Goal: Check status

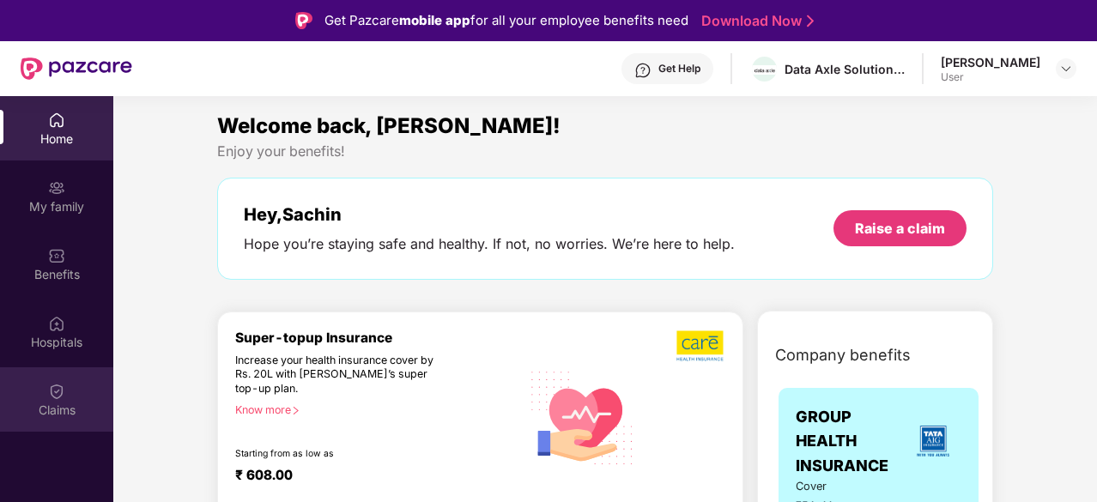
click at [57, 385] on img at bounding box center [56, 391] width 17 height 17
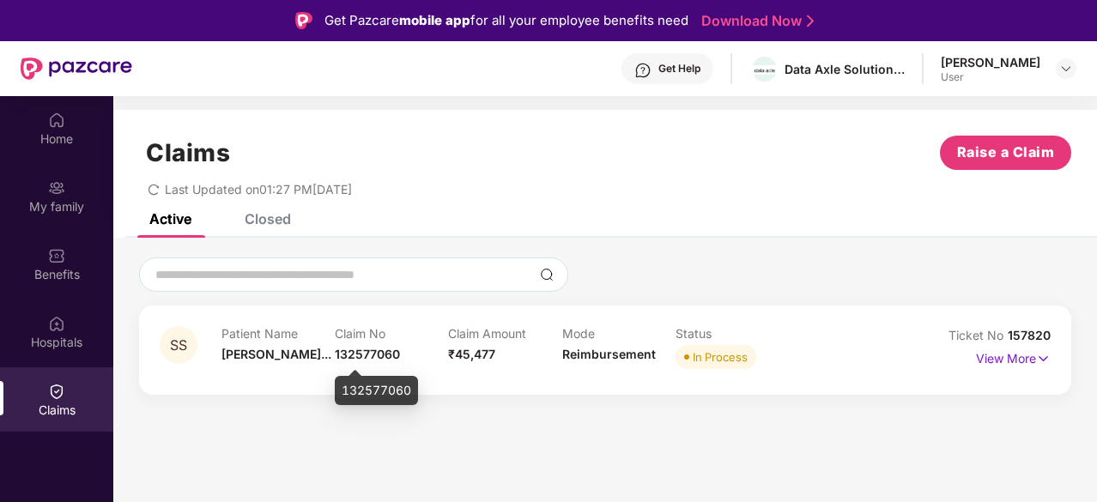
click at [378, 355] on span "132577060" at bounding box center [367, 354] width 65 height 15
copy span "132577060"
click at [257, 220] on div "Closed" at bounding box center [268, 218] width 46 height 17
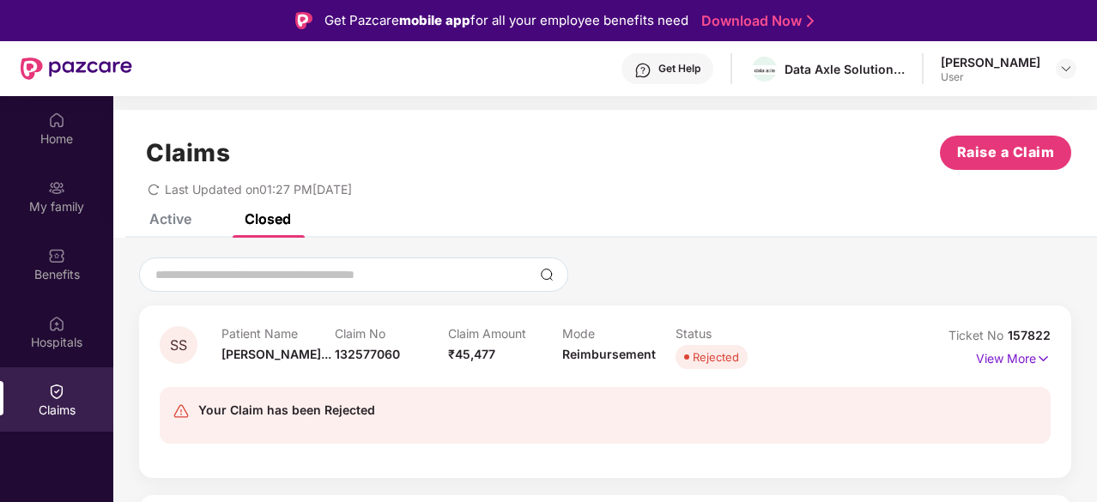
click at [185, 217] on div "Active" at bounding box center [170, 218] width 42 height 17
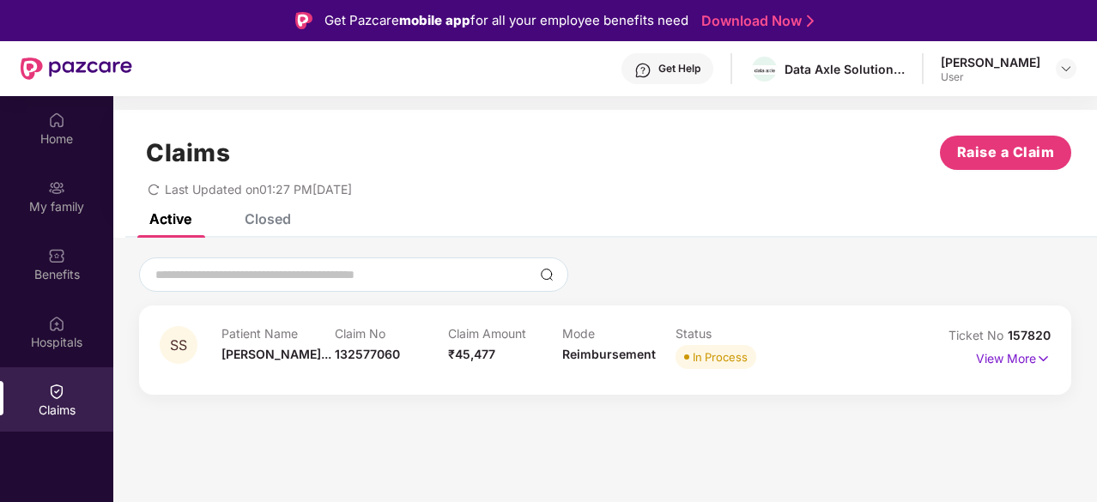
click at [283, 219] on div "Closed" at bounding box center [268, 218] width 46 height 17
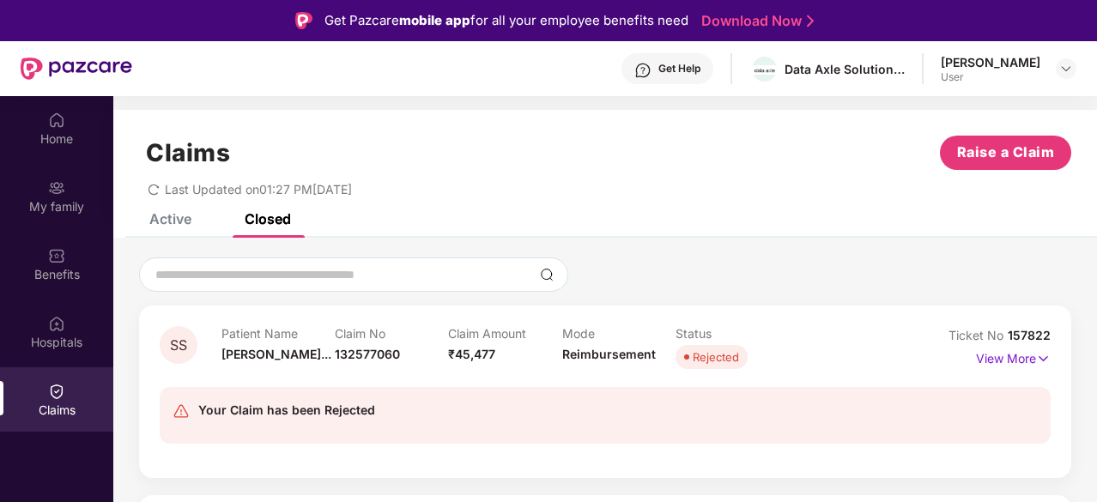
click at [154, 229] on div "Active" at bounding box center [158, 219] width 68 height 38
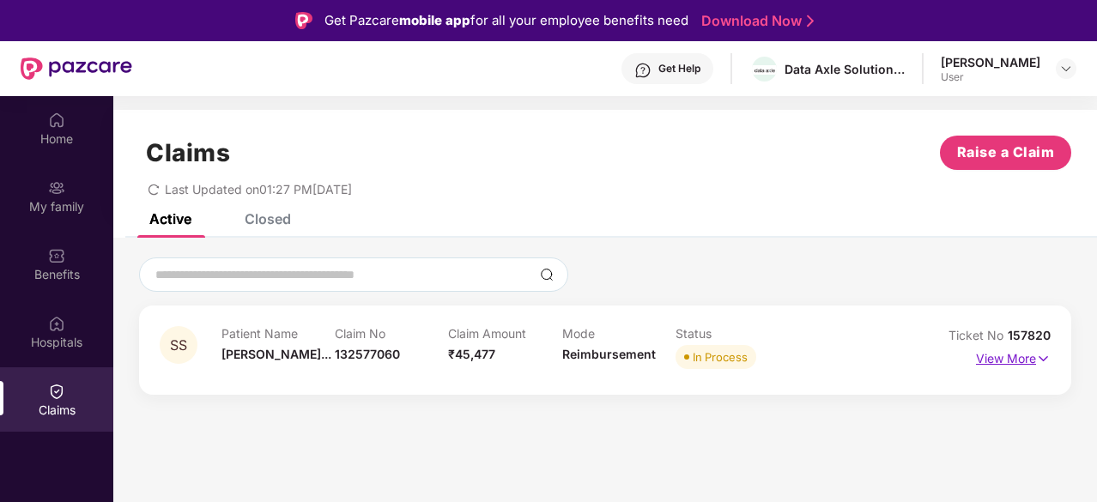
click at [1040, 357] on img at bounding box center [1043, 358] width 15 height 19
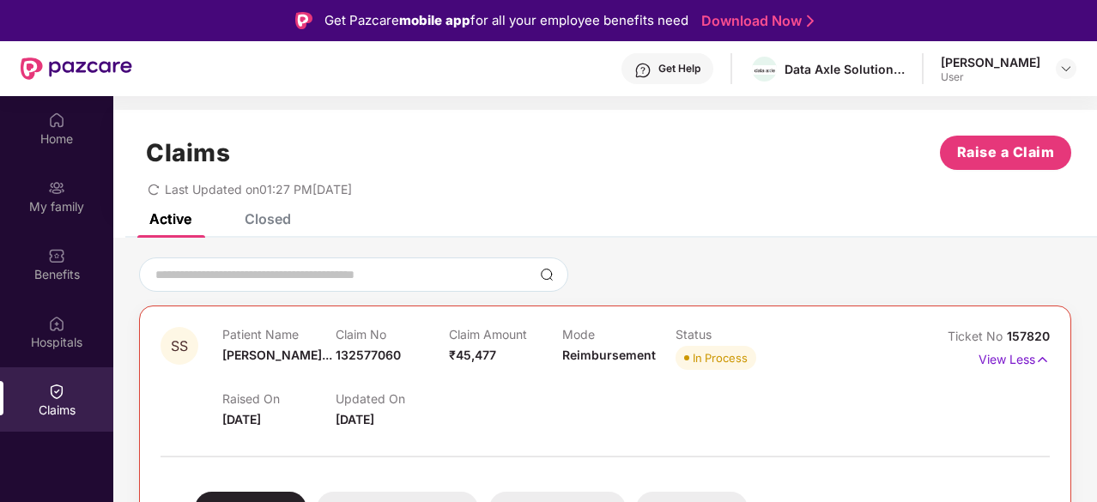
click at [281, 217] on div "Closed" at bounding box center [268, 218] width 46 height 17
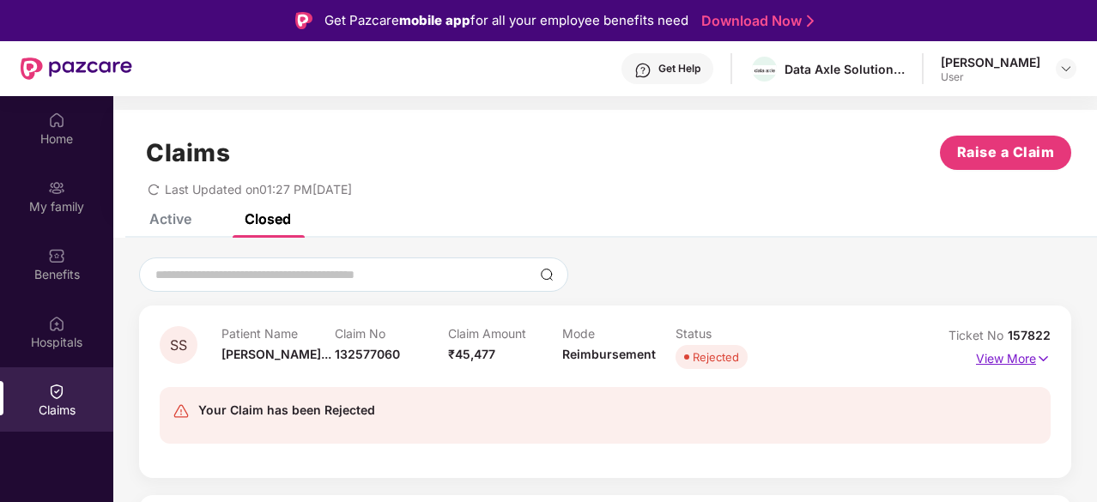
click at [1007, 358] on p "View More" at bounding box center [1013, 356] width 75 height 23
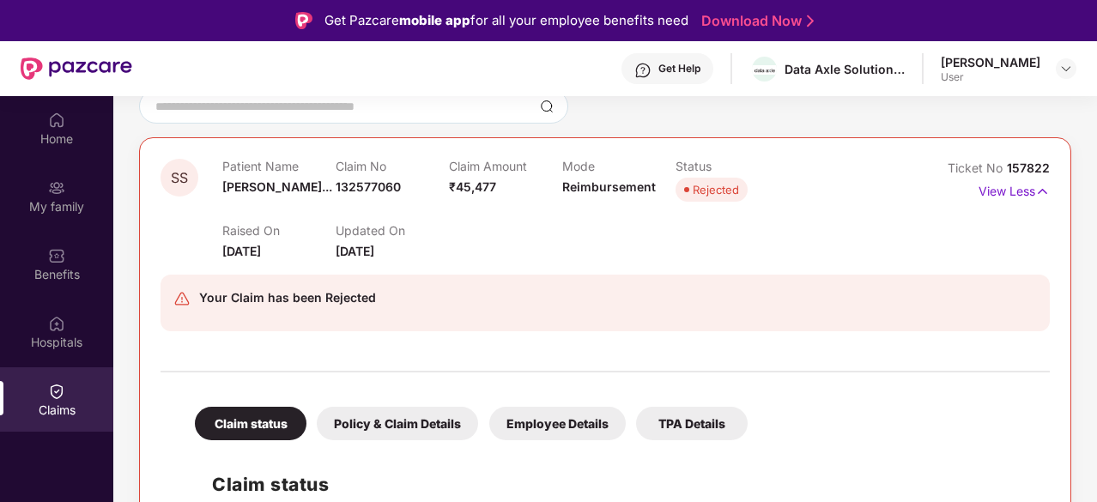
scroll to position [343, 0]
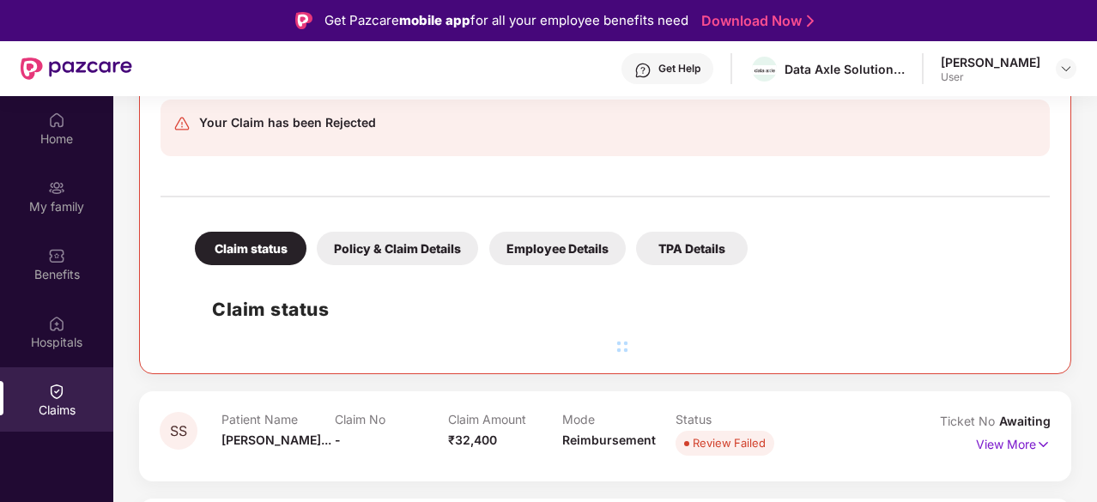
click at [421, 242] on div "Policy & Claim Details" at bounding box center [397, 248] width 161 height 33
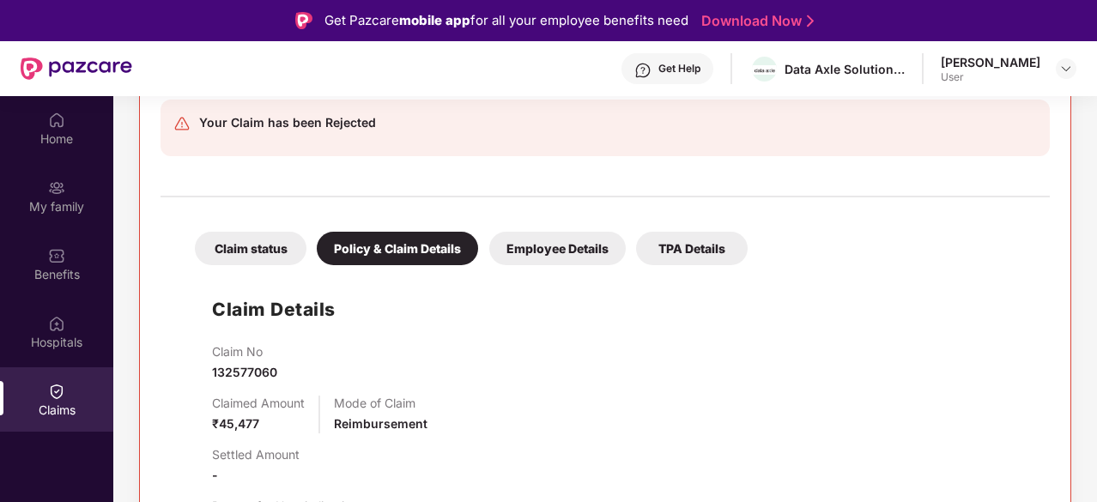
click at [548, 251] on div "Employee Details" at bounding box center [557, 248] width 136 height 33
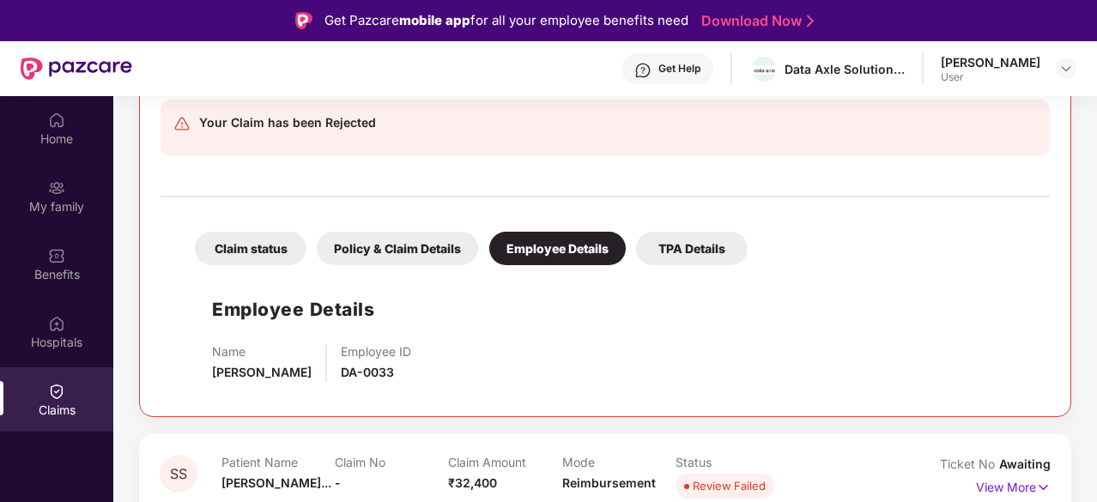
click at [709, 248] on div "TPA Details" at bounding box center [692, 248] width 112 height 33
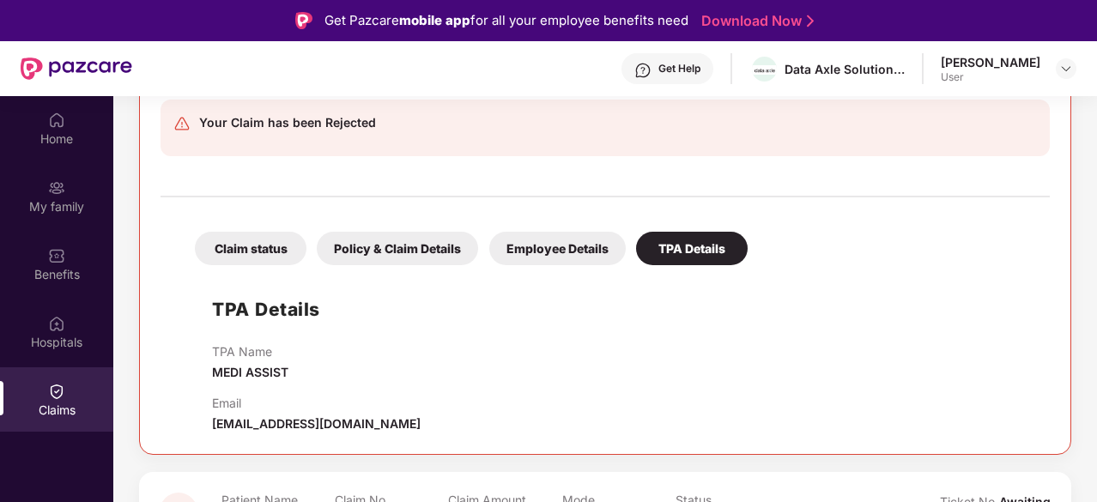
click at [261, 241] on div "Claim status" at bounding box center [251, 248] width 112 height 33
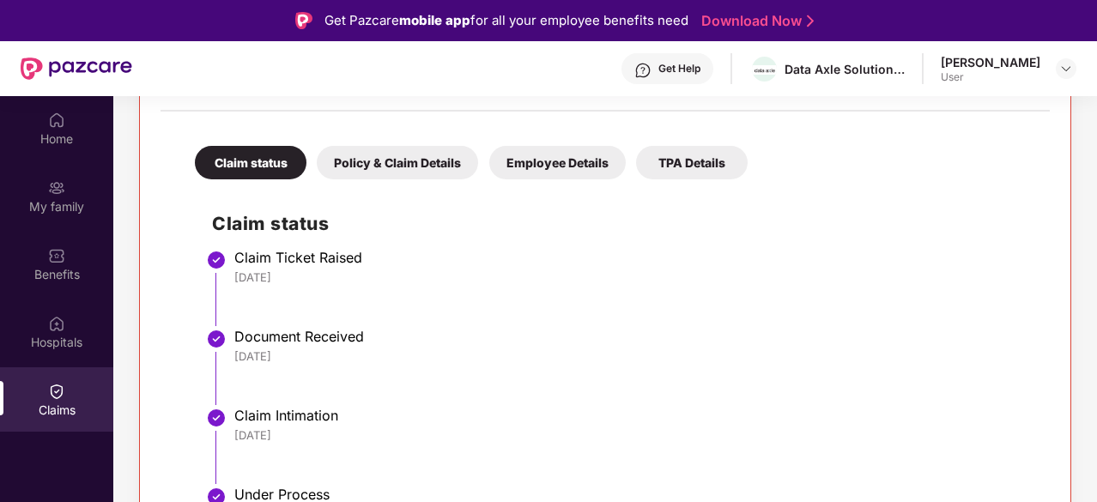
scroll to position [0, 0]
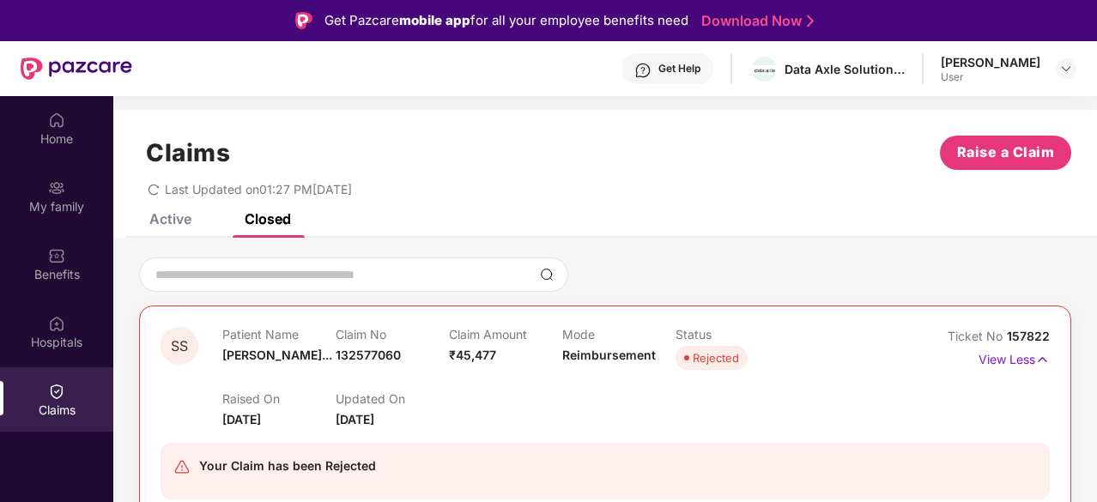
click at [171, 227] on div "Active" at bounding box center [158, 219] width 68 height 38
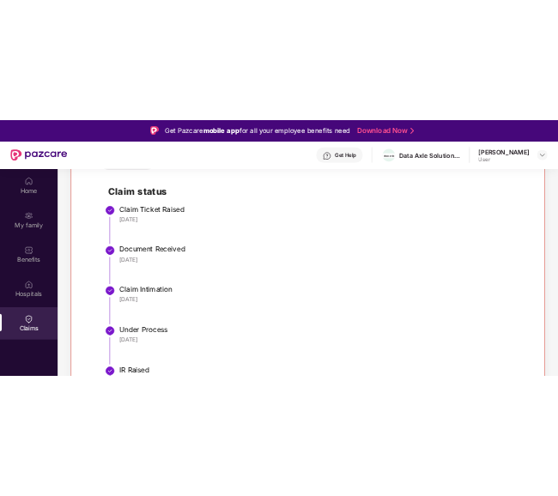
scroll to position [772, 0]
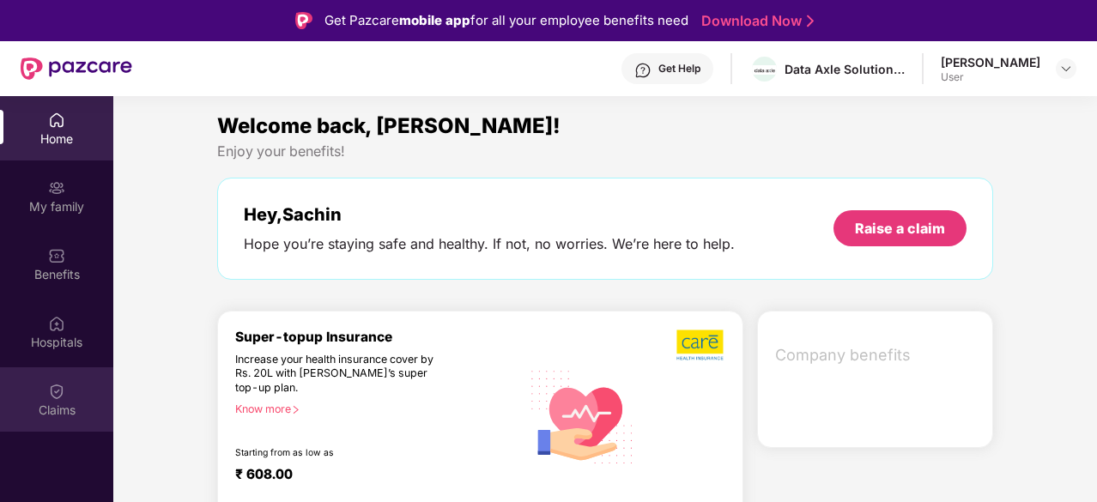
click at [51, 405] on div "Claims" at bounding box center [56, 410] width 113 height 17
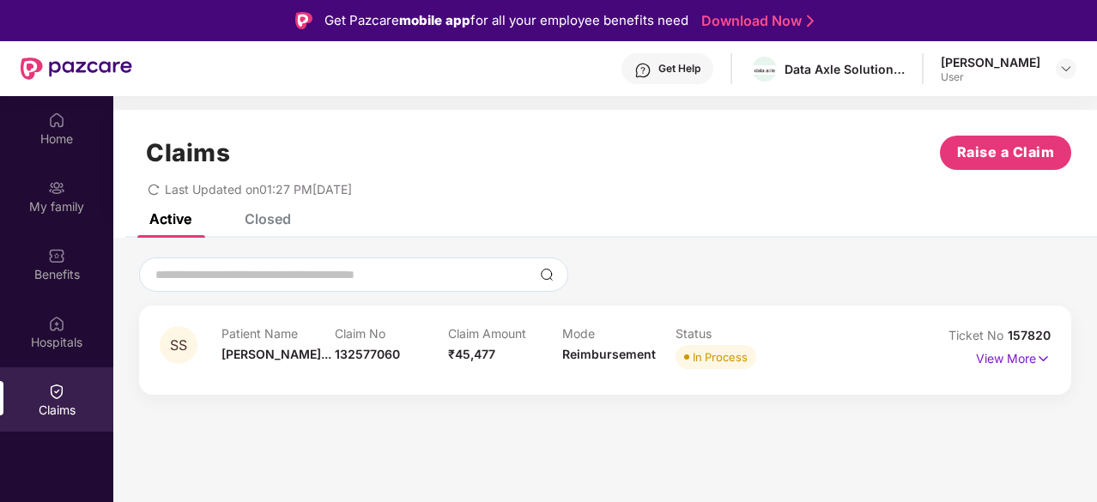
click at [275, 211] on div "Claims Raise a Claim Last Updated on 01:27 PM[DATE]" at bounding box center [604, 162] width 983 height 104
click at [276, 218] on div "Closed" at bounding box center [268, 218] width 46 height 17
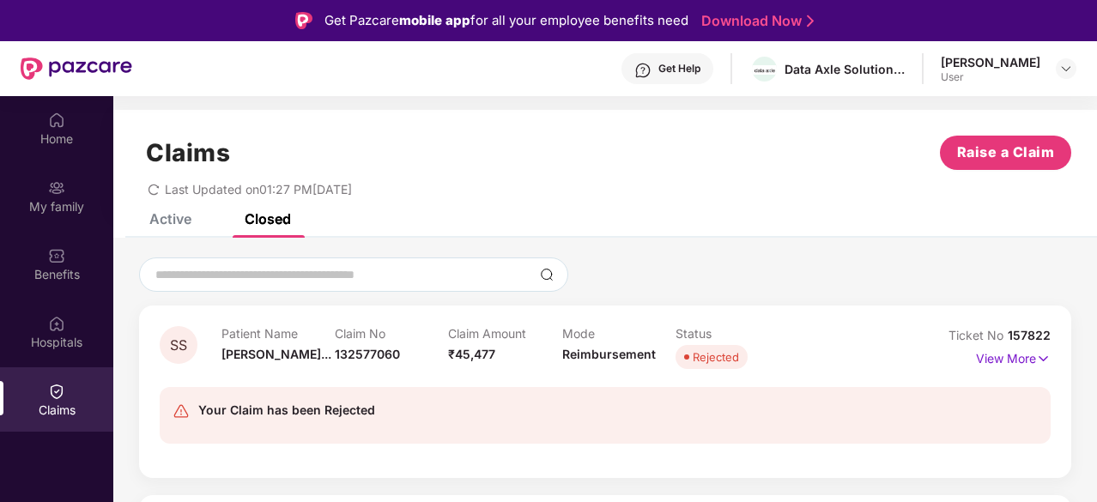
click at [173, 227] on div "Active" at bounding box center [158, 219] width 68 height 38
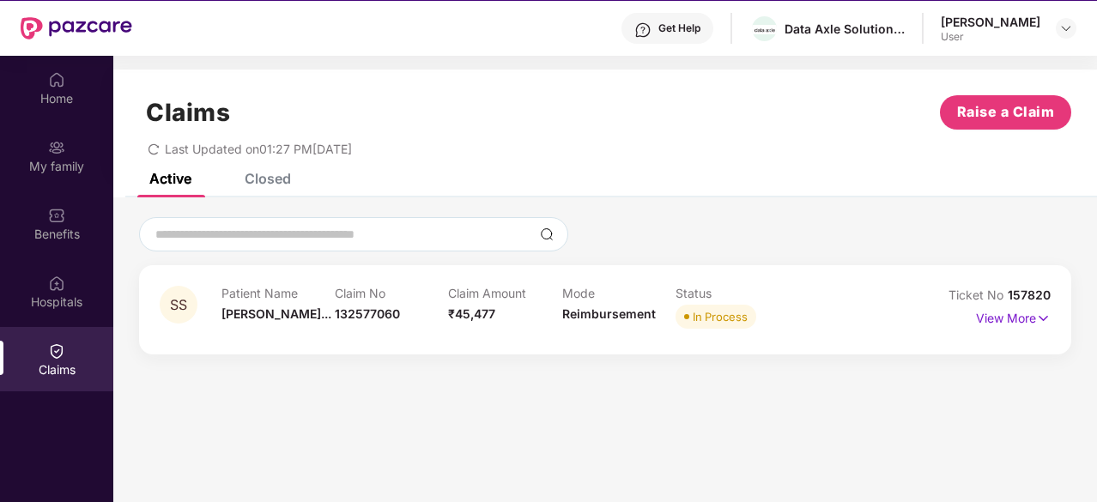
scroll to position [96, 0]
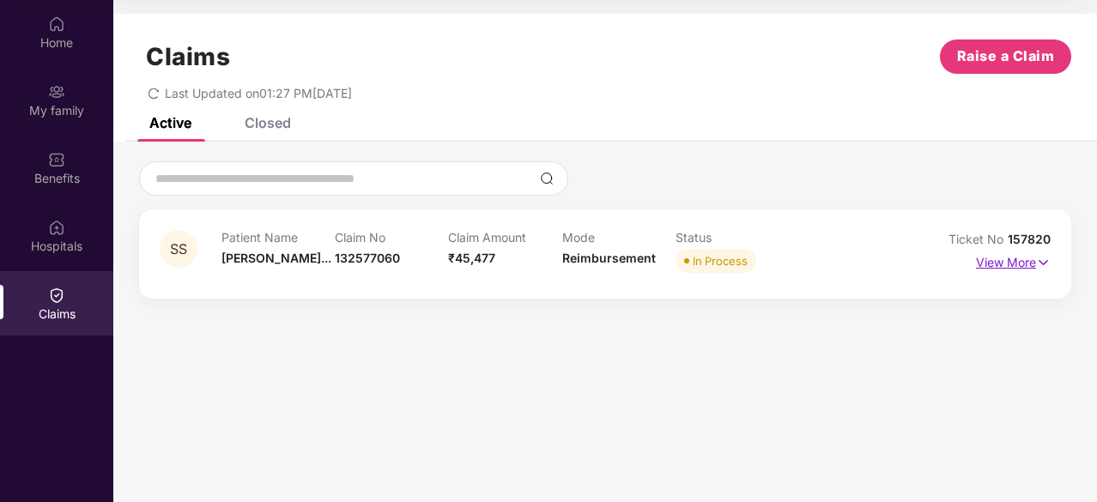
click at [1035, 266] on p "View More" at bounding box center [1013, 260] width 75 height 23
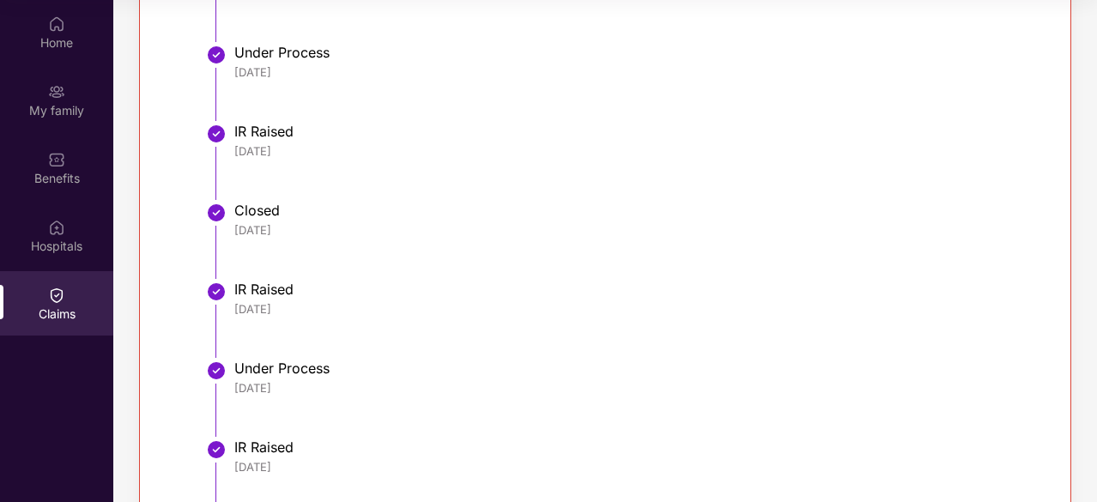
scroll to position [0, 0]
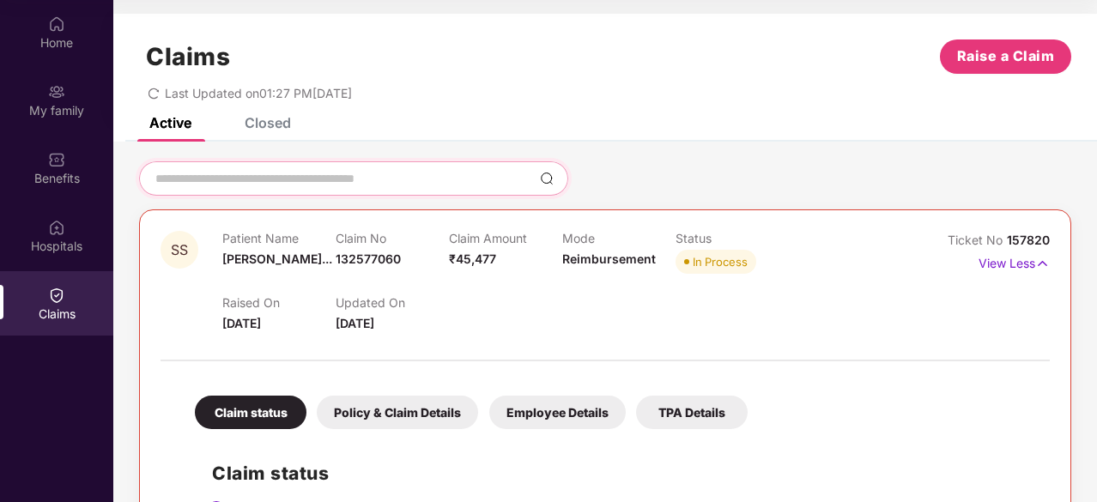
click at [360, 182] on input at bounding box center [343, 179] width 379 height 18
paste input "*********"
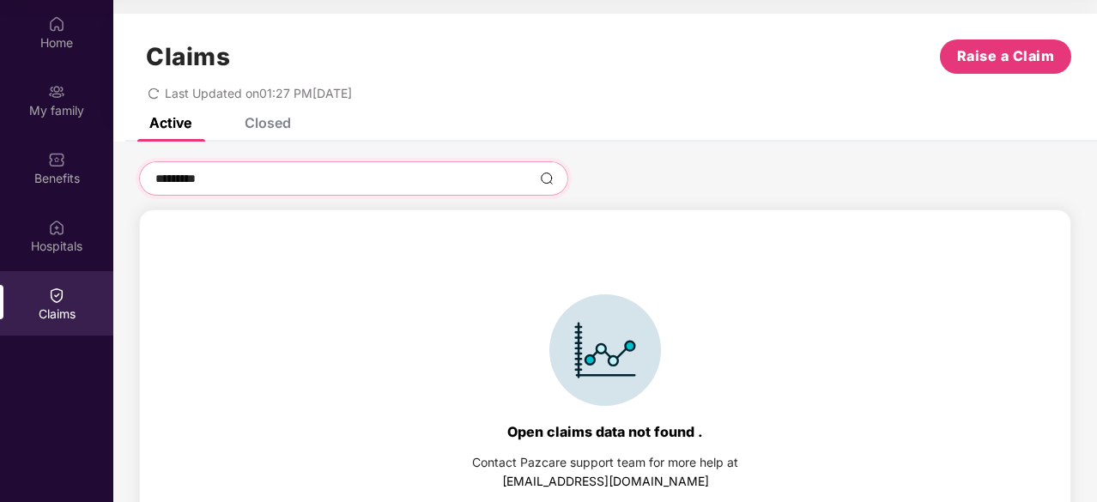
type input "*********"
click at [254, 132] on div "Closed" at bounding box center [255, 123] width 72 height 38
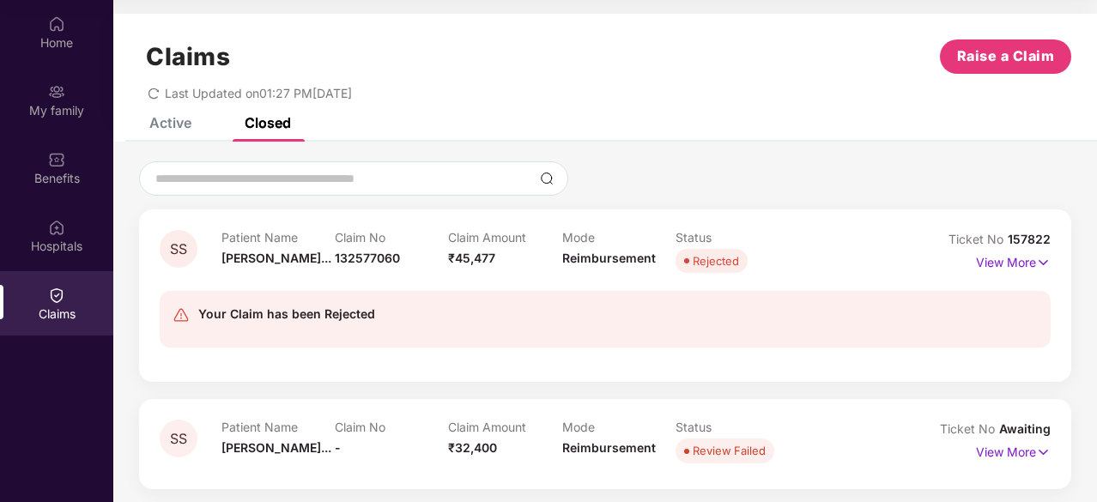
click at [168, 126] on div "Active" at bounding box center [170, 122] width 42 height 17
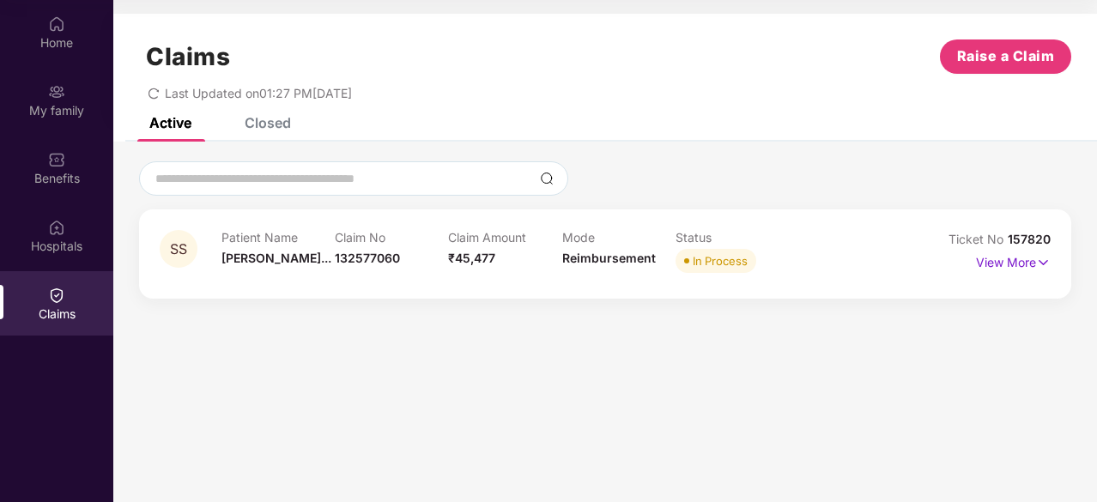
click at [282, 124] on div "Closed" at bounding box center [268, 122] width 46 height 17
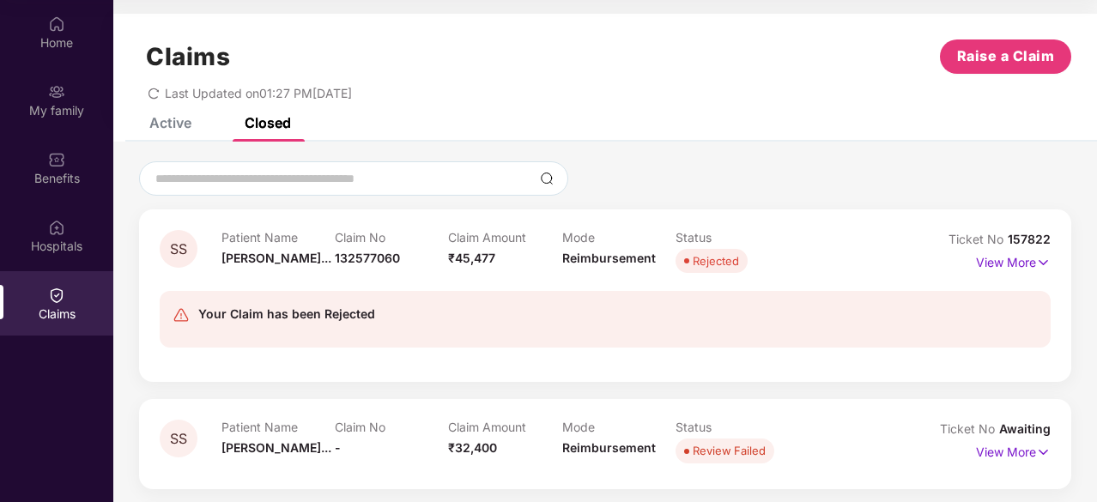
click at [169, 124] on div "Active" at bounding box center [170, 122] width 42 height 17
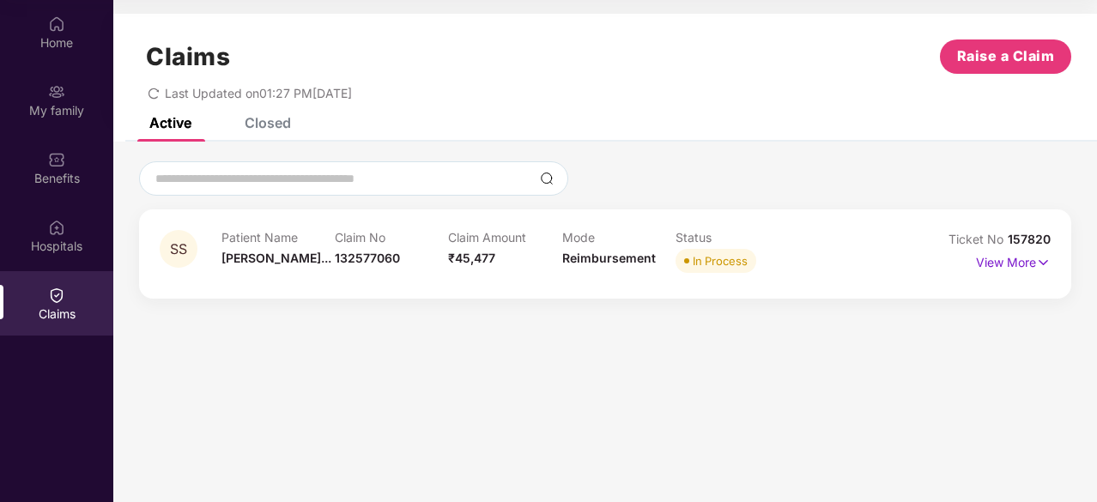
click at [868, 330] on section "Claims Raise a Claim Last Updated on 01:27 PM[DATE] Active Closed SS Patient Na…" at bounding box center [604, 251] width 983 height 502
